Goal: Information Seeking & Learning: Understand process/instructions

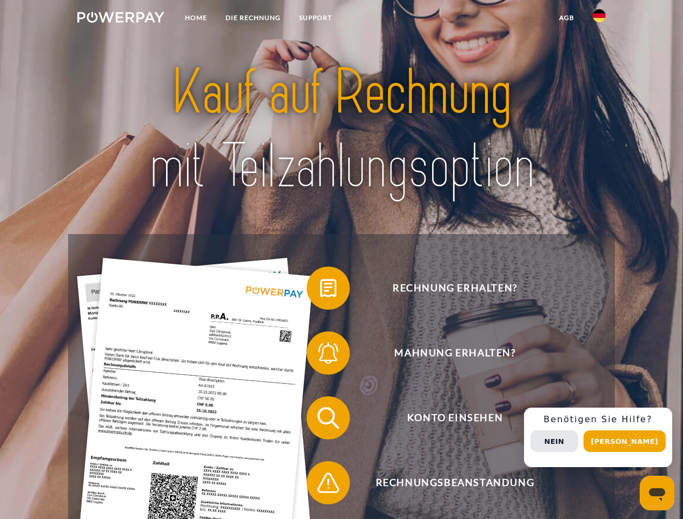
click at [121, 19] on img at bounding box center [120, 17] width 87 height 11
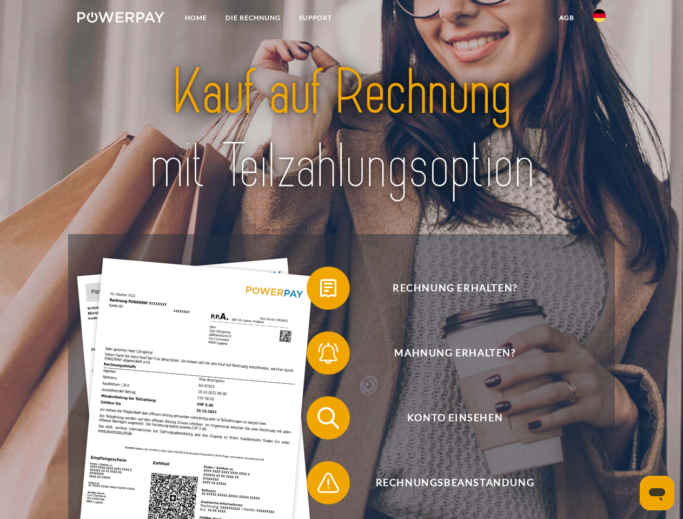
click at [599, 19] on img at bounding box center [599, 15] width 13 height 13
click at [566, 18] on link "agb" at bounding box center [567, 17] width 34 height 19
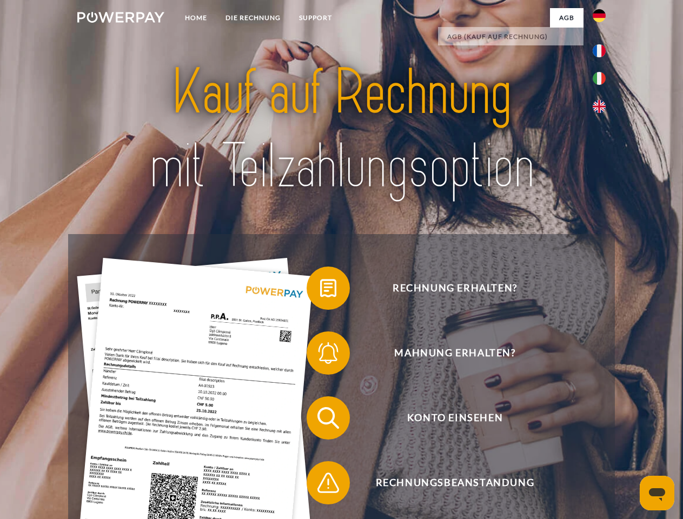
click at [320, 291] on span at bounding box center [312, 288] width 54 height 54
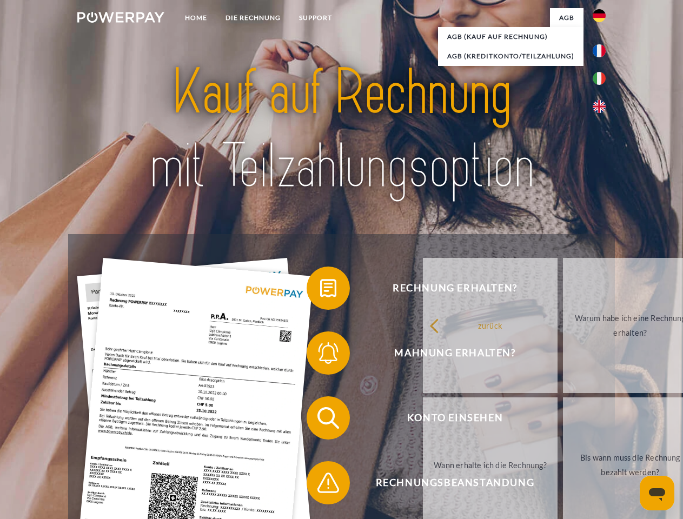
click at [320, 355] on span at bounding box center [312, 353] width 54 height 54
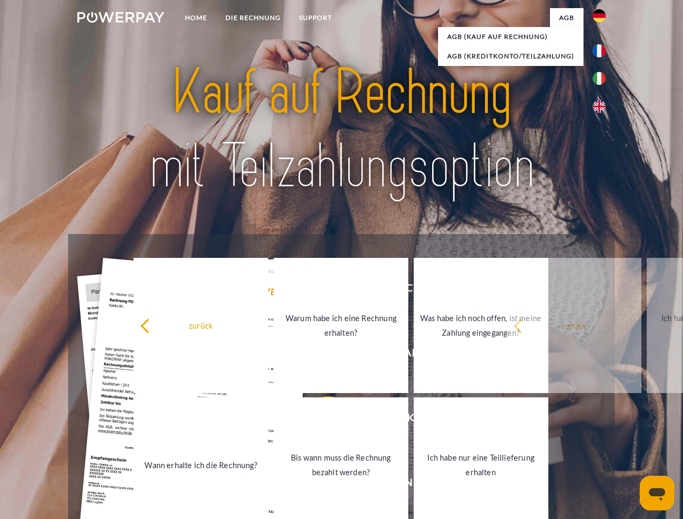
click at [320, 420] on link "Bis wann muss die Rechnung bezahlt werden?" at bounding box center [341, 465] width 135 height 135
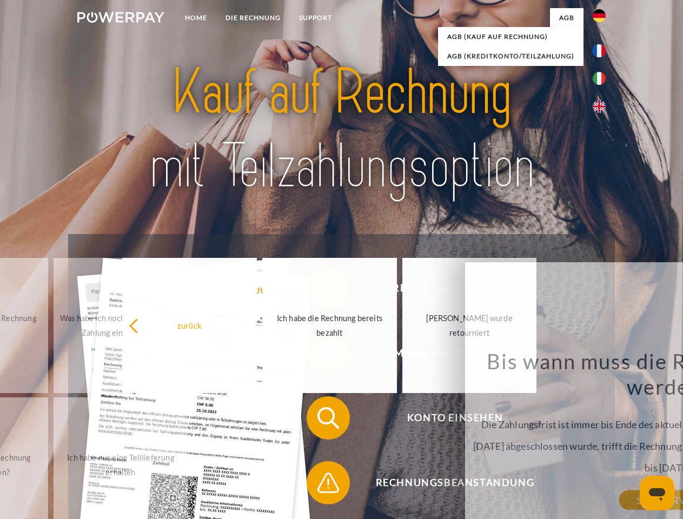
click at [320, 485] on span at bounding box center [312, 483] width 54 height 54
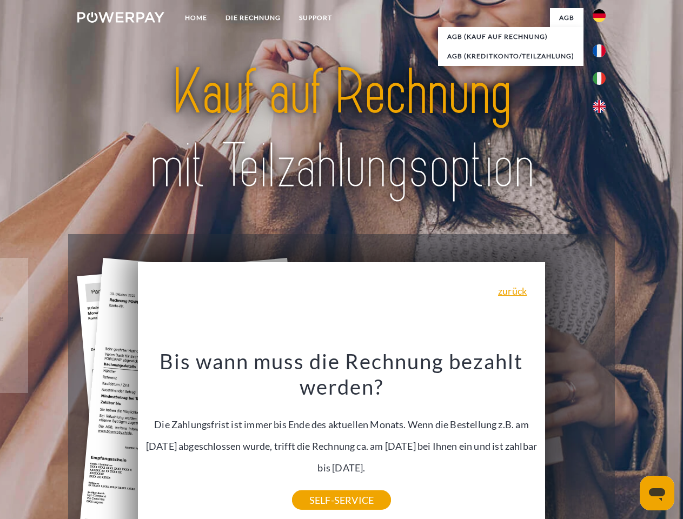
click at [602, 438] on div "Rechnung erhalten? Mahnung erhalten? Konto einsehen" at bounding box center [341, 450] width 546 height 433
click at [576, 440] on span "Konto einsehen" at bounding box center [454, 418] width 265 height 43
click at [629, 441] on header "Home DIE RECHNUNG SUPPORT" at bounding box center [341, 373] width 683 height 747
